Goal: Task Accomplishment & Management: Use online tool/utility

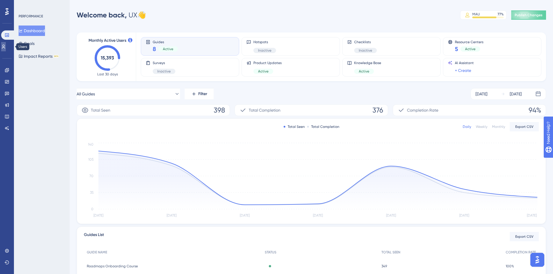
click at [4, 47] on link at bounding box center [3, 46] width 5 height 9
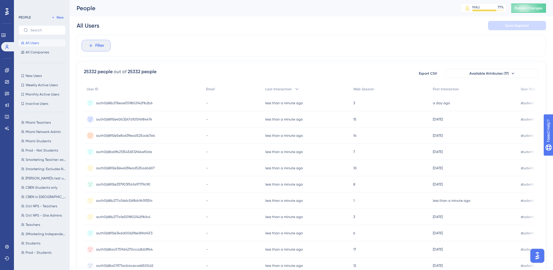
click at [97, 44] on span "Filter" at bounding box center [99, 45] width 9 height 7
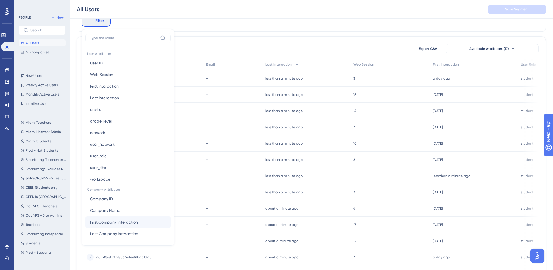
scroll to position [263, 0]
click at [118, 196] on button "Company ID Company ID" at bounding box center [127, 198] width 85 height 12
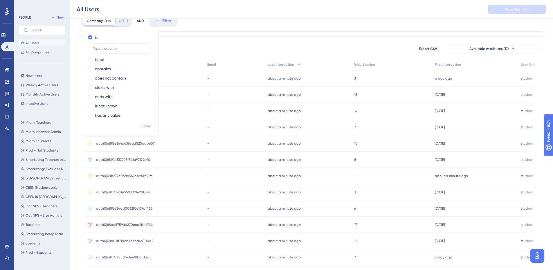
click at [236, 32] on div "Company ID is Remove is is not contains does not contain starts with ends with …" at bounding box center [311, 215] width 469 height 411
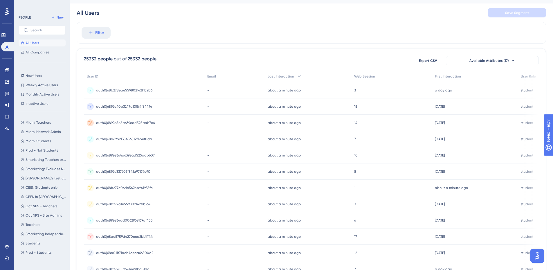
scroll to position [0, 0]
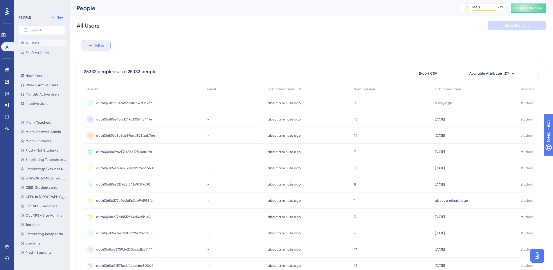
click at [97, 44] on span "Filter" at bounding box center [99, 45] width 9 height 7
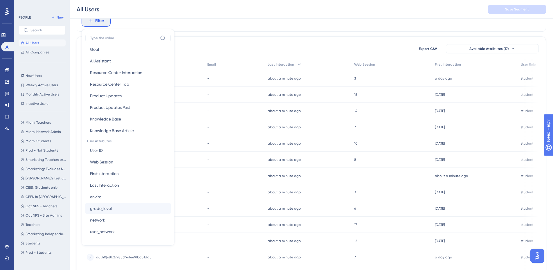
scroll to position [263, 0]
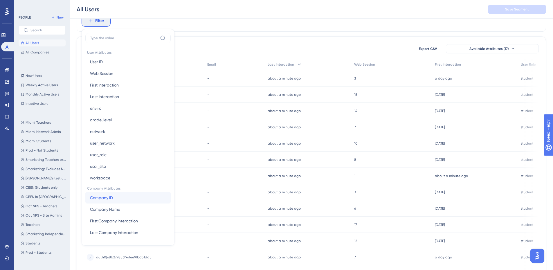
click at [102, 200] on span "Company ID" at bounding box center [101, 197] width 23 height 7
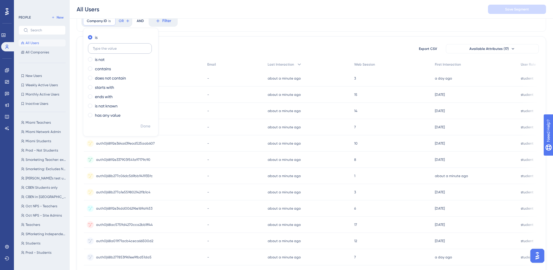
type input "a"
click at [104, 49] on input "a" at bounding box center [120, 48] width 54 height 4
type input "b"
type input "c"
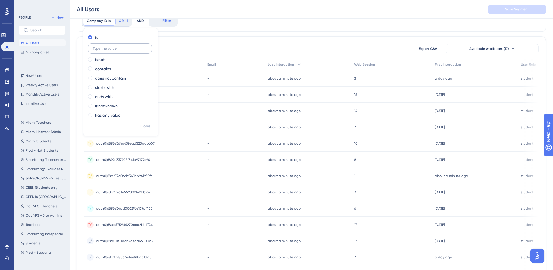
type input "d"
type input "e"
type input "f"
type input "n"
type input "d"
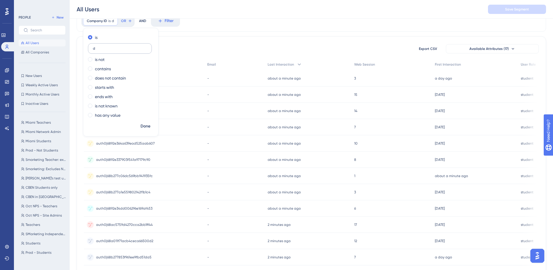
click at [104, 49] on input "d" at bounding box center [120, 48] width 54 height 4
click at [102, 68] on label "contains" at bounding box center [103, 68] width 16 height 7
click at [115, 69] on input "text" at bounding box center [120, 67] width 54 height 4
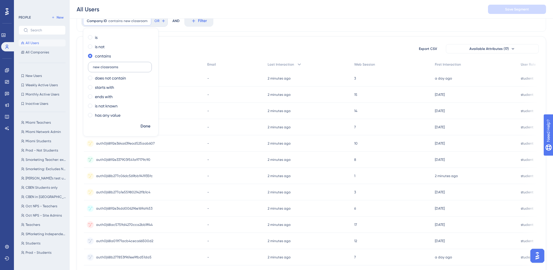
type input "new classrooms"
click at [141, 125] on span "Done" at bounding box center [145, 126] width 10 height 7
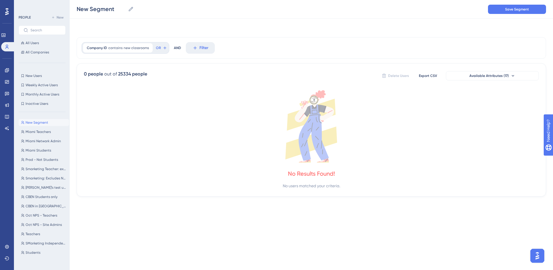
scroll to position [0, 0]
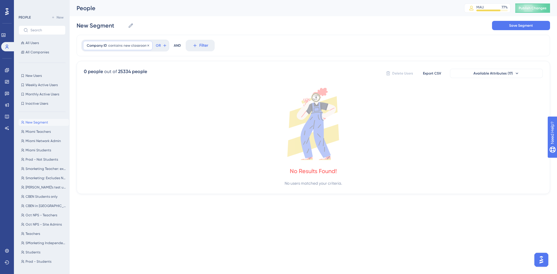
click at [147, 47] on div at bounding box center [148, 46] width 3 height 6
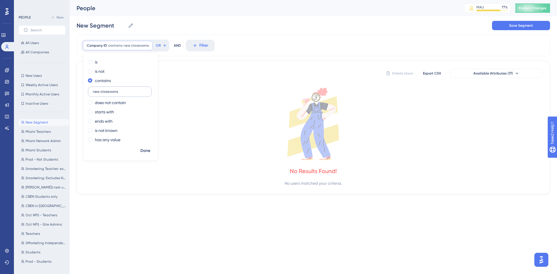
click at [121, 93] on input "new classrooms" at bounding box center [120, 92] width 54 height 4
click at [122, 0] on html "Performance Users Engagement Widgets Feedback Product Updates Knowledge Base AI…" at bounding box center [278, 0] width 557 height 0
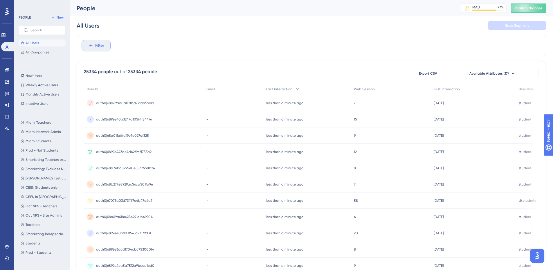
click at [86, 45] on button "Filter" at bounding box center [96, 46] width 29 height 12
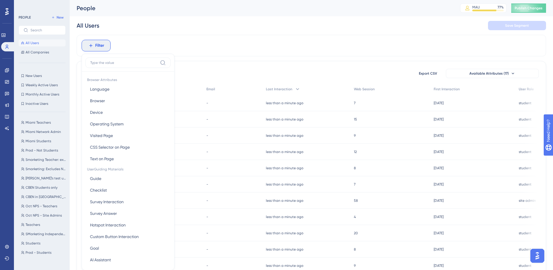
click at [86, 44] on div "Filter Browser Attributes Language Language Browser Browser Device Device Opera…" at bounding box center [96, 46] width 29 height 12
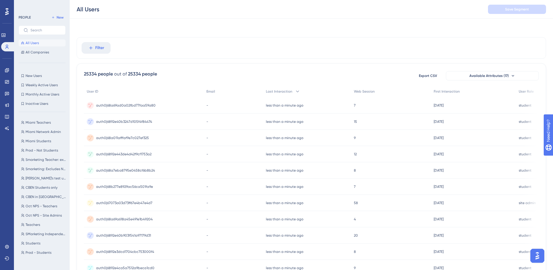
scroll to position [19, 0]
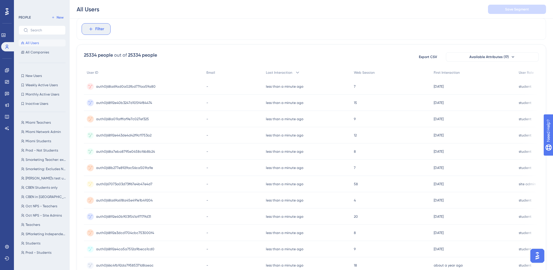
click at [96, 32] on span "Filter" at bounding box center [99, 29] width 9 height 7
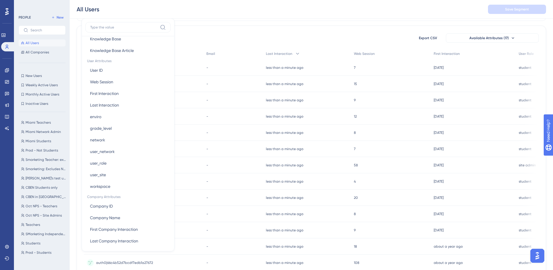
scroll to position [246, 0]
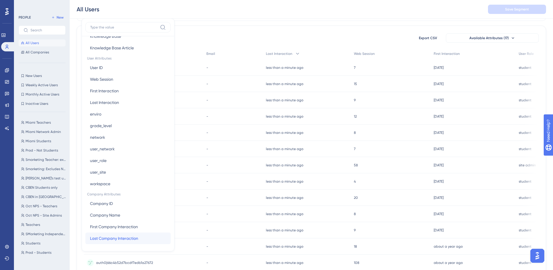
click at [102, 237] on span "Last Company Interaction" at bounding box center [114, 238] width 48 height 7
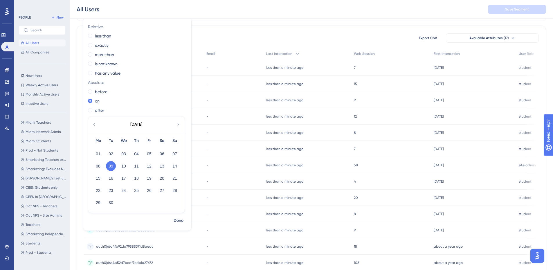
click at [223, 12] on div "All Users Save Segment" at bounding box center [311, 9] width 483 height 19
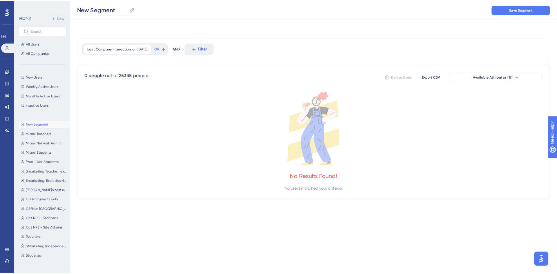
scroll to position [0, 0]
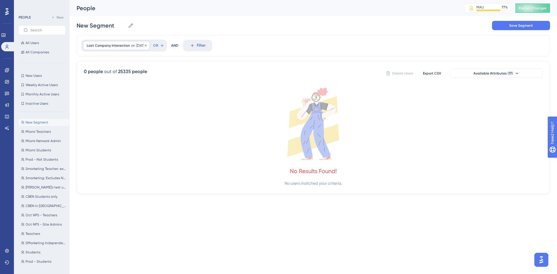
click at [124, 45] on span "Last Company Interaction" at bounding box center [108, 45] width 43 height 5
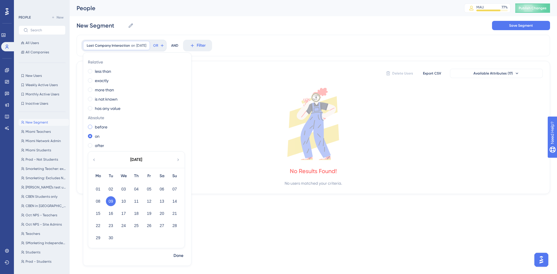
click at [97, 129] on label "before" at bounding box center [101, 127] width 12 height 7
click at [177, 257] on span "Done" at bounding box center [179, 255] width 10 height 7
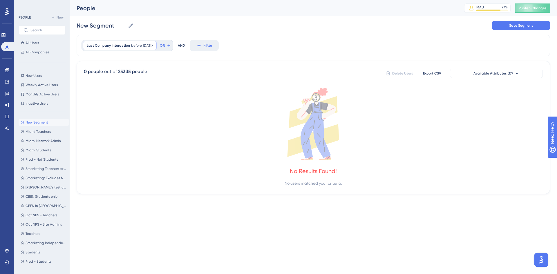
click at [127, 48] on div "Last Company Interaction before [DATE] [DATE] Remove" at bounding box center [120, 45] width 74 height 9
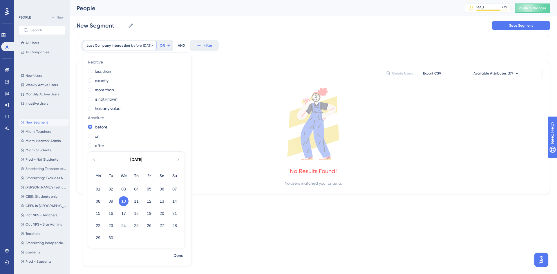
click at [127, 48] on div "Last Company Interaction before [DATE] [DATE] Remove" at bounding box center [120, 45] width 74 height 9
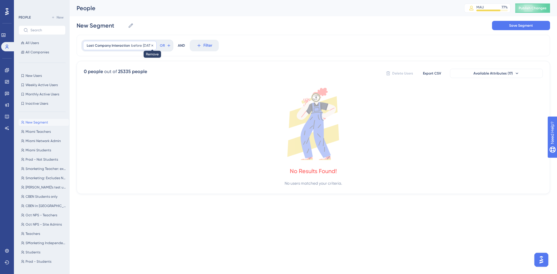
click at [154, 47] on div at bounding box center [152, 46] width 3 height 6
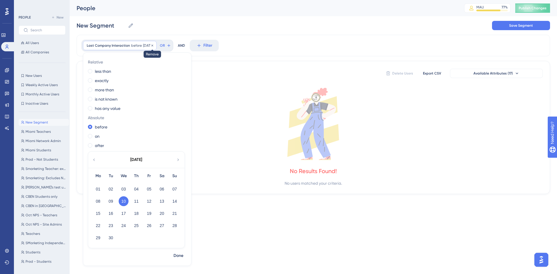
click at [154, 47] on icon at bounding box center [152, 45] width 3 height 3
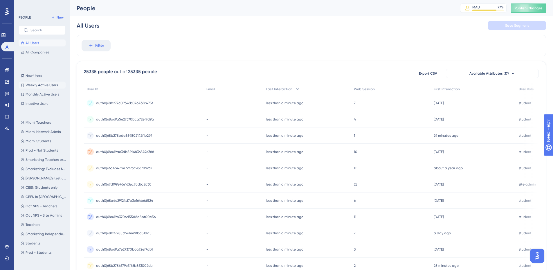
click at [33, 87] on span "Weekly Active Users" at bounding box center [42, 85] width 32 height 5
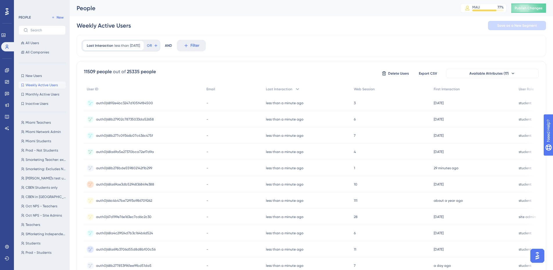
click at [122, 102] on span "auth0|6892e4bc3247d105f4f84500" at bounding box center [124, 103] width 57 height 5
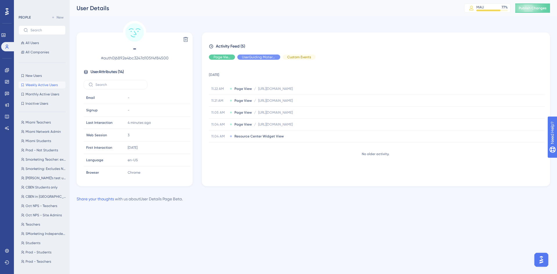
click at [200, 0] on html "Performance Users Engagement Widgets Feedback Product Updates Knowledge Base AI…" at bounding box center [278, 0] width 557 height 0
click at [252, 0] on html "Performance Users Engagement Widgets Feedback Product Updates Knowledge Base AI…" at bounding box center [278, 0] width 557 height 0
